Goal: Information Seeking & Learning: Find specific fact

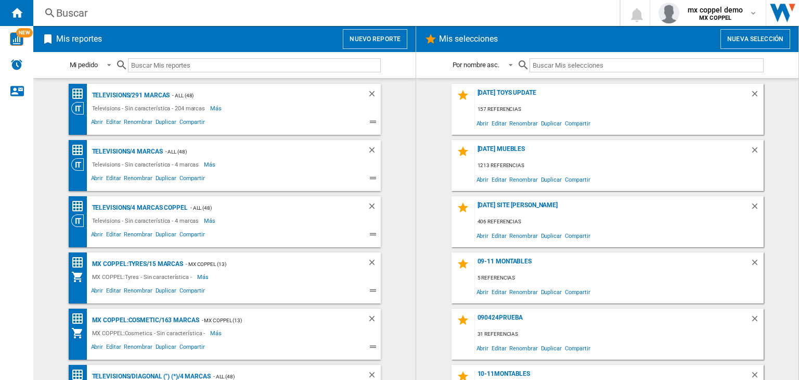
click at [304, 18] on div "Buscar" at bounding box center [324, 13] width 536 height 15
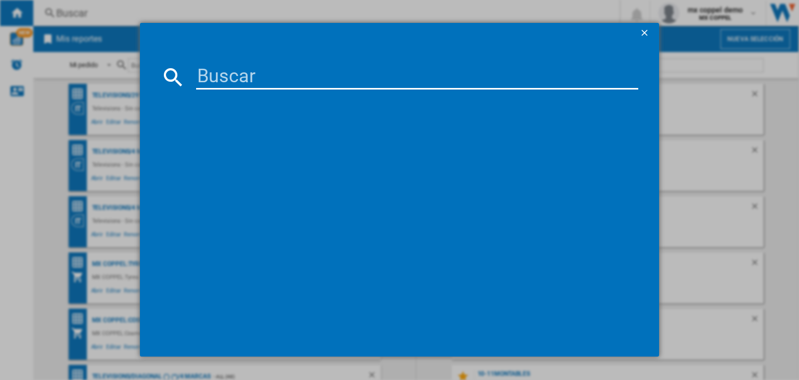
click at [344, 71] on input at bounding box center [417, 76] width 442 height 25
paste input "LG MS2032GAS BLACK"
type input "LG MS2032GAS BLACK"
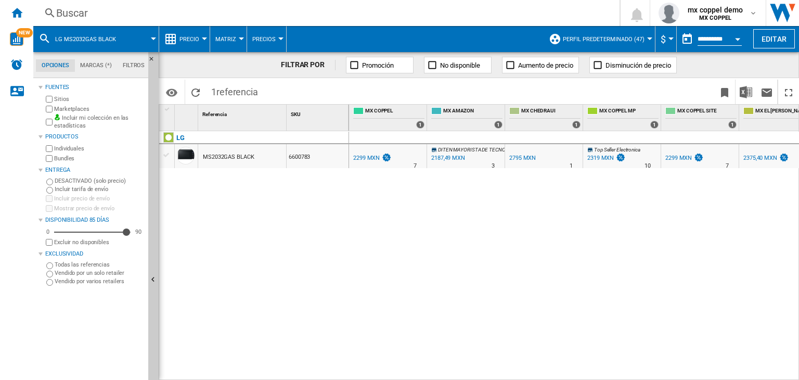
click at [636, 36] on span "Perfil predeterminado (47)" at bounding box center [604, 39] width 82 height 7
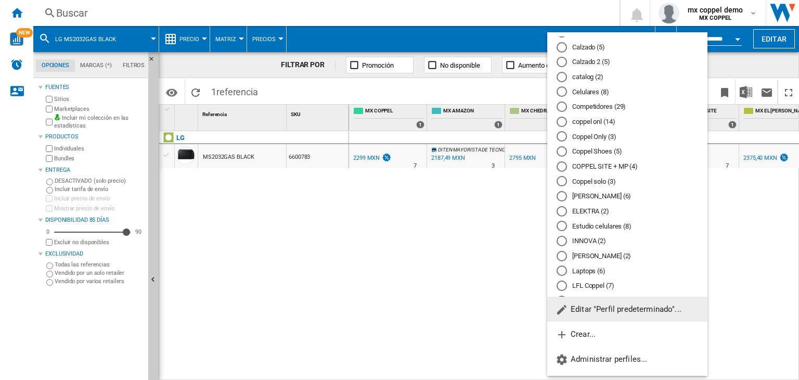
scroll to position [260, 0]
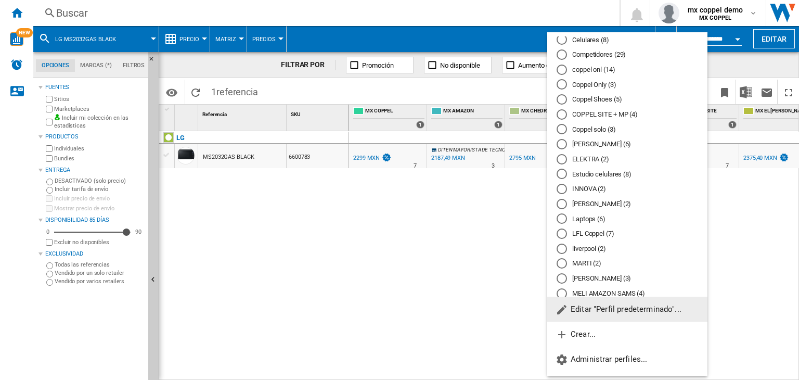
click at [586, 159] on md-radio-button "ELEKTRA (2)" at bounding box center [626, 159] width 141 height 10
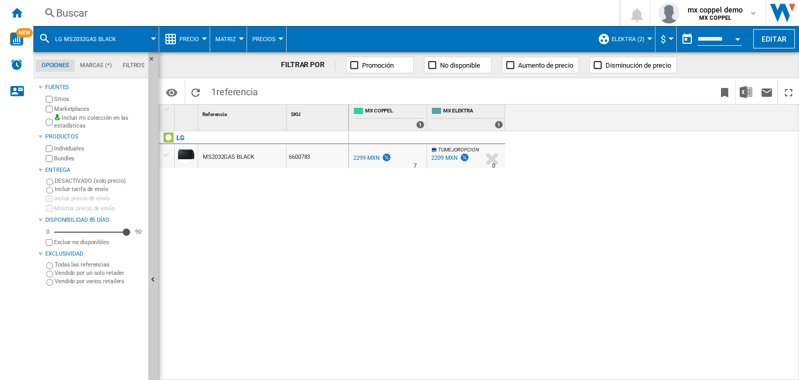
click at [448, 154] on div "2209 MXN" at bounding box center [444, 157] width 27 height 7
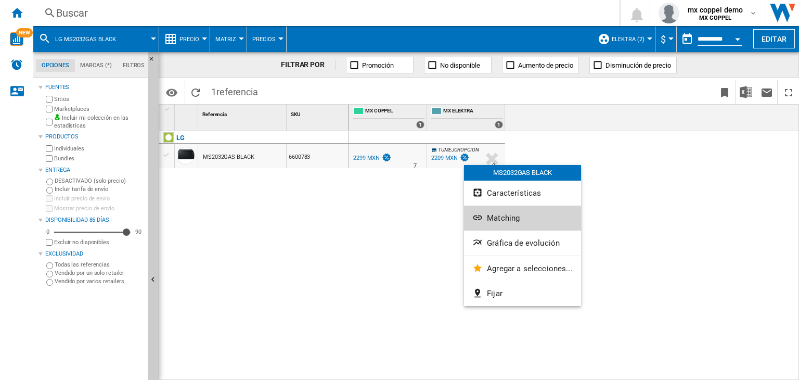
click at [491, 215] on span "Matching" at bounding box center [503, 217] width 33 height 9
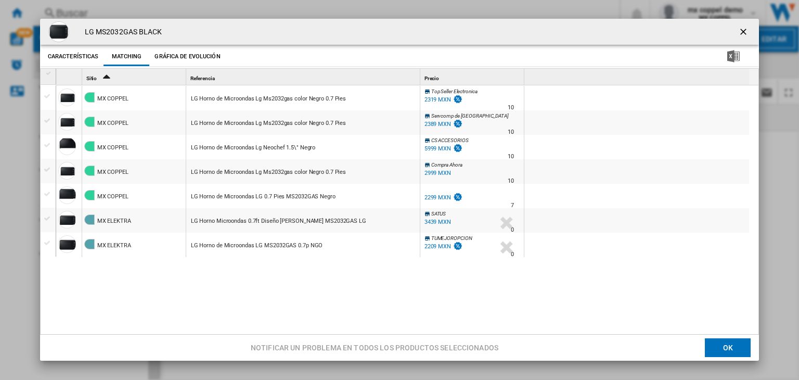
click at [447, 244] on div "2209 MXN" at bounding box center [437, 246] width 27 height 7
click at [438, 225] on div "3439 MXN" at bounding box center [437, 221] width 27 height 7
